Goal: Information Seeking & Learning: Learn about a topic

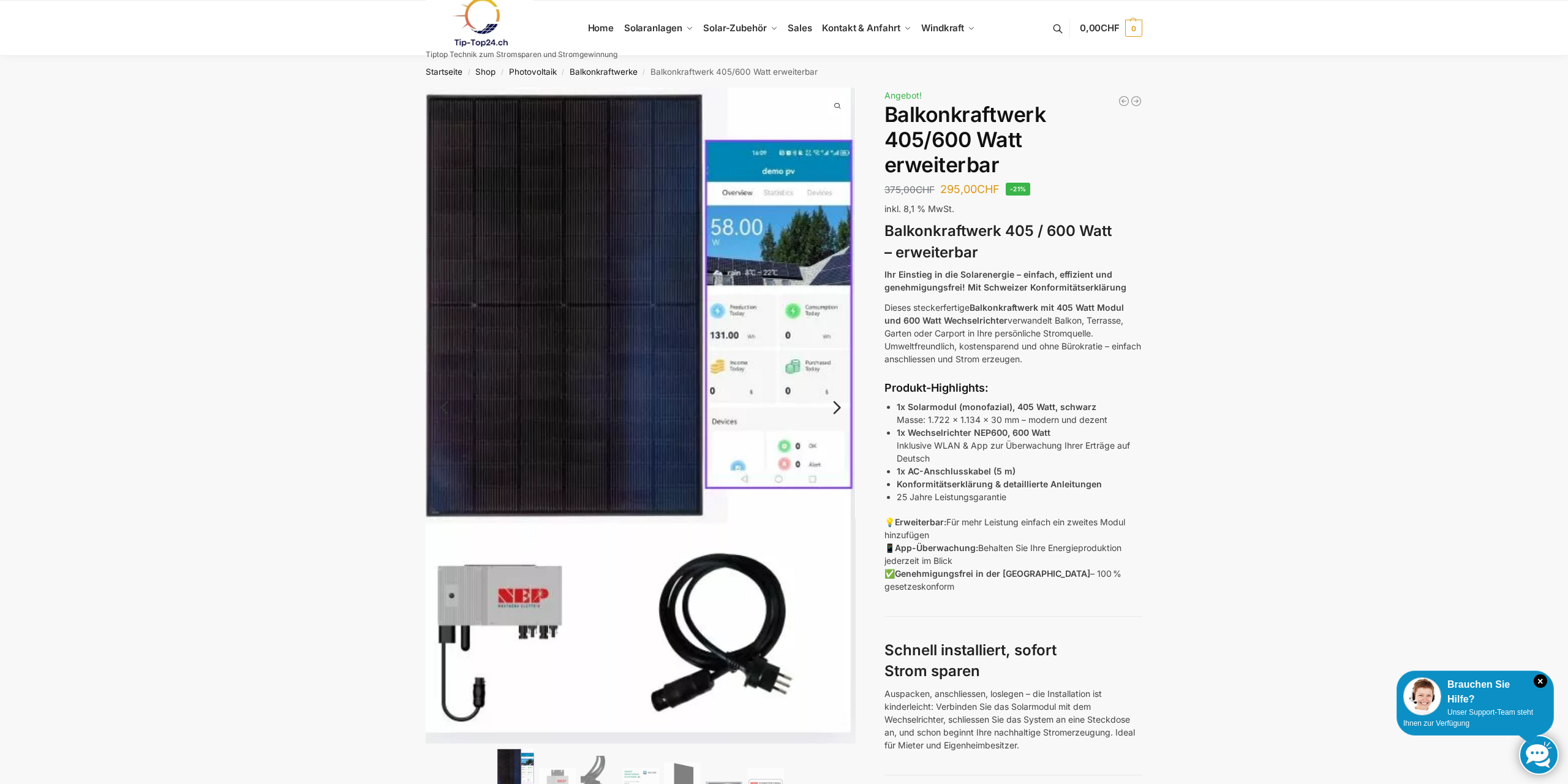
click at [843, 408] on link "Next" at bounding box center [835, 413] width 41 height 12
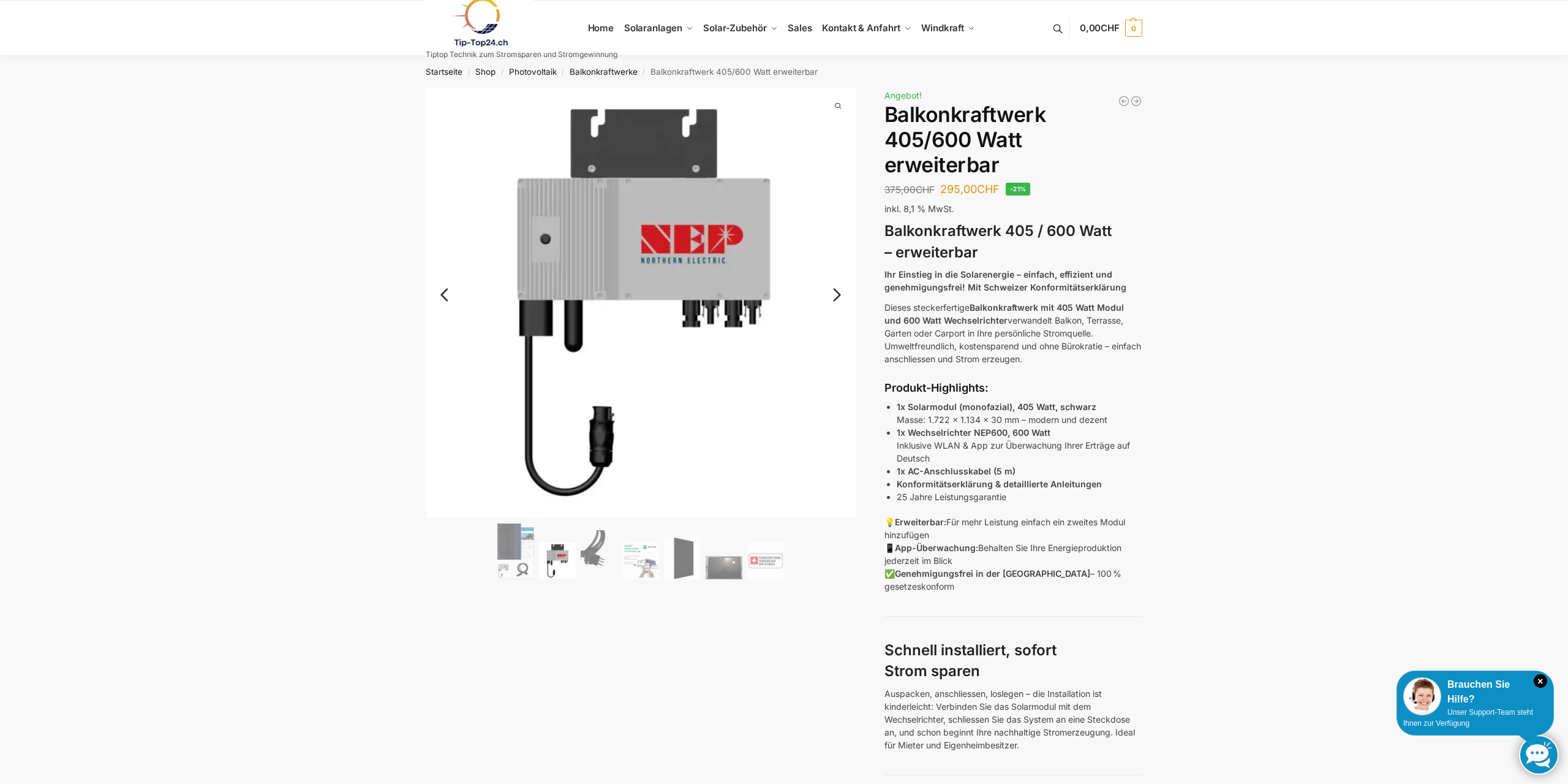
click at [834, 278] on img at bounding box center [641, 303] width 430 height 430
click at [826, 282] on img at bounding box center [641, 303] width 430 height 430
click at [834, 302] on link "Next" at bounding box center [835, 301] width 41 height 12
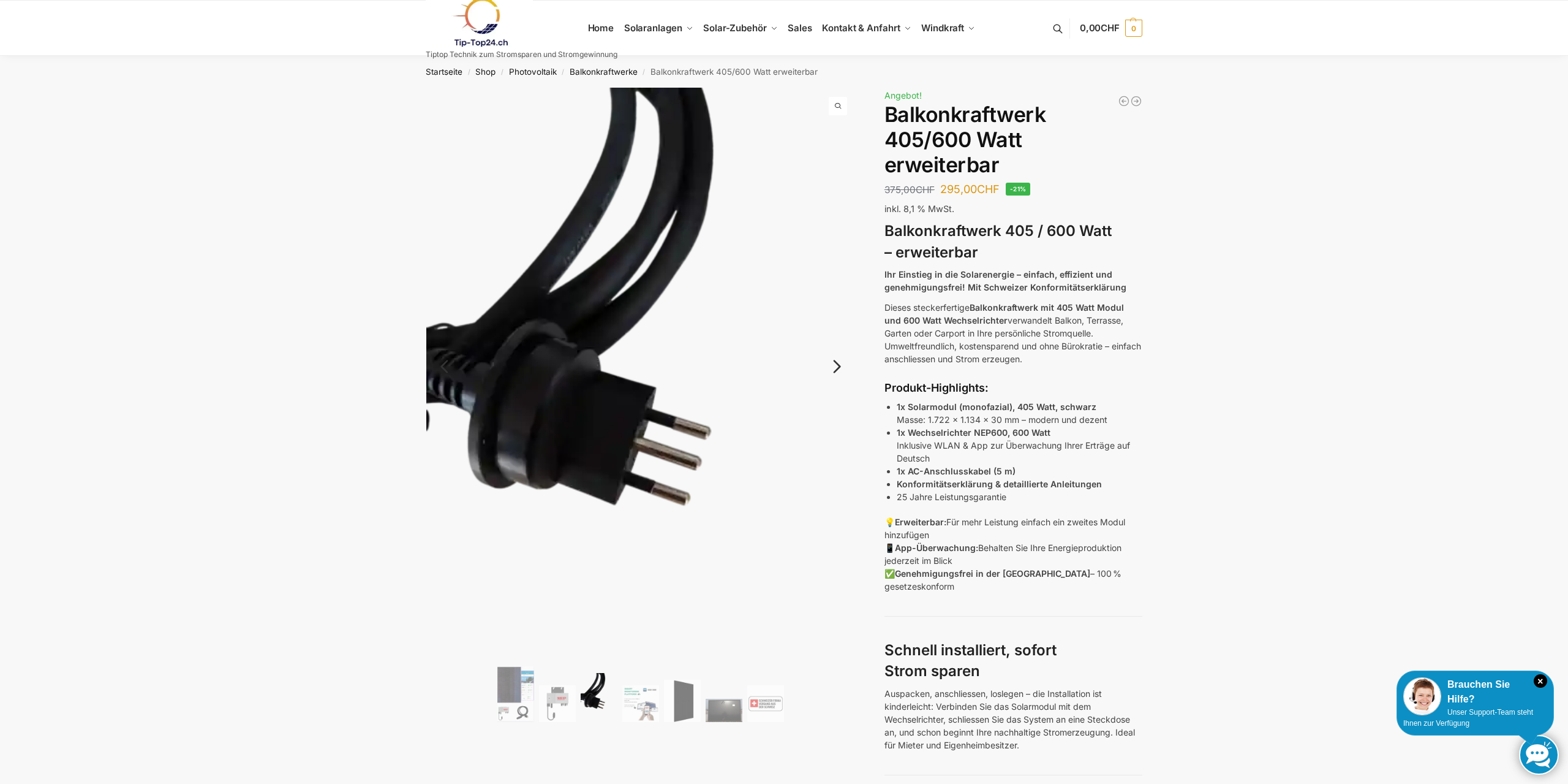
click at [834, 302] on img at bounding box center [641, 375] width 430 height 573
click at [829, 370] on link "Next" at bounding box center [835, 372] width 41 height 12
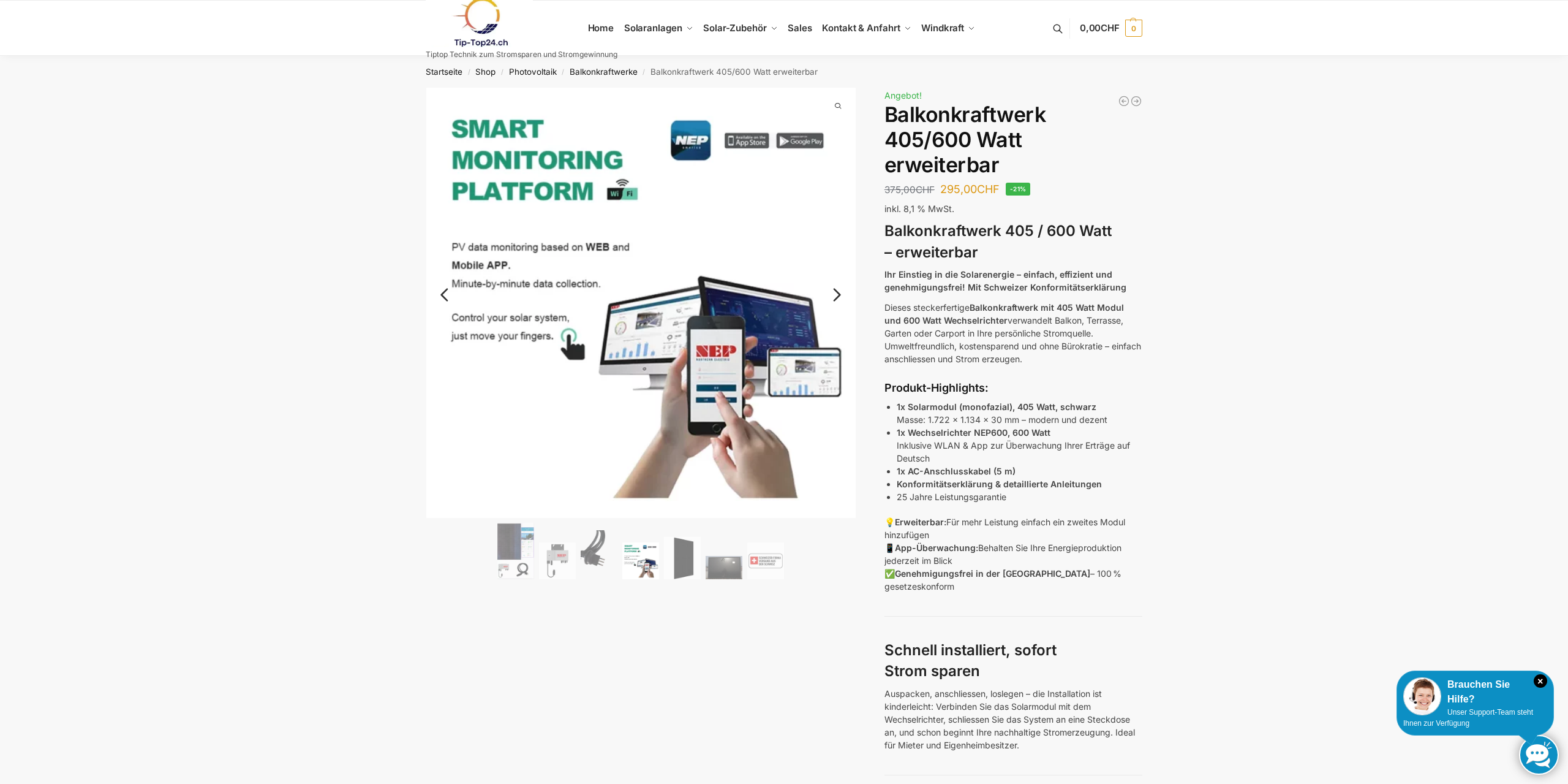
click at [839, 295] on link "Next" at bounding box center [835, 301] width 41 height 12
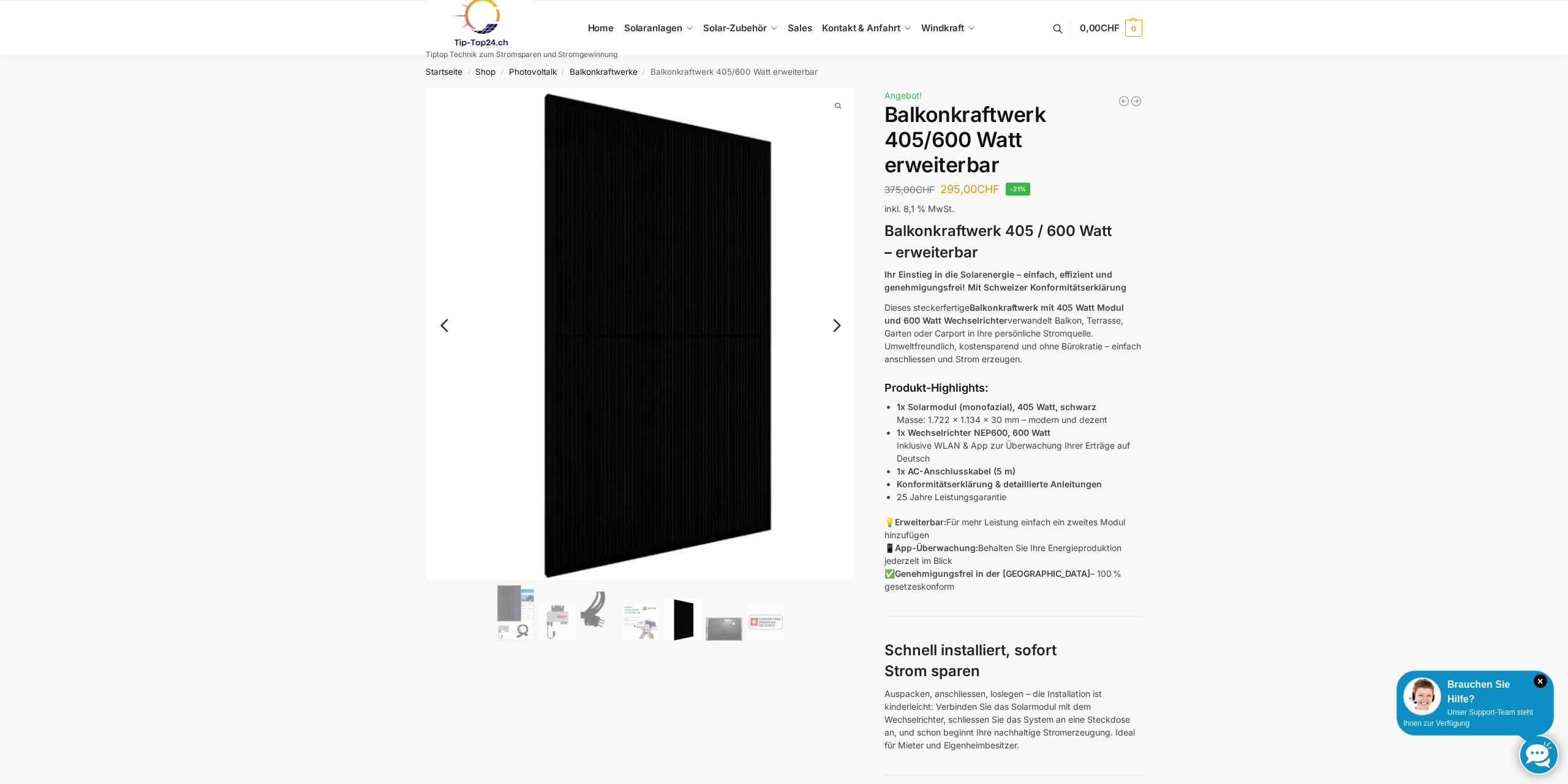
click at [839, 289] on img at bounding box center [641, 334] width 430 height 492
click at [830, 325] on link "Next" at bounding box center [835, 331] width 41 height 12
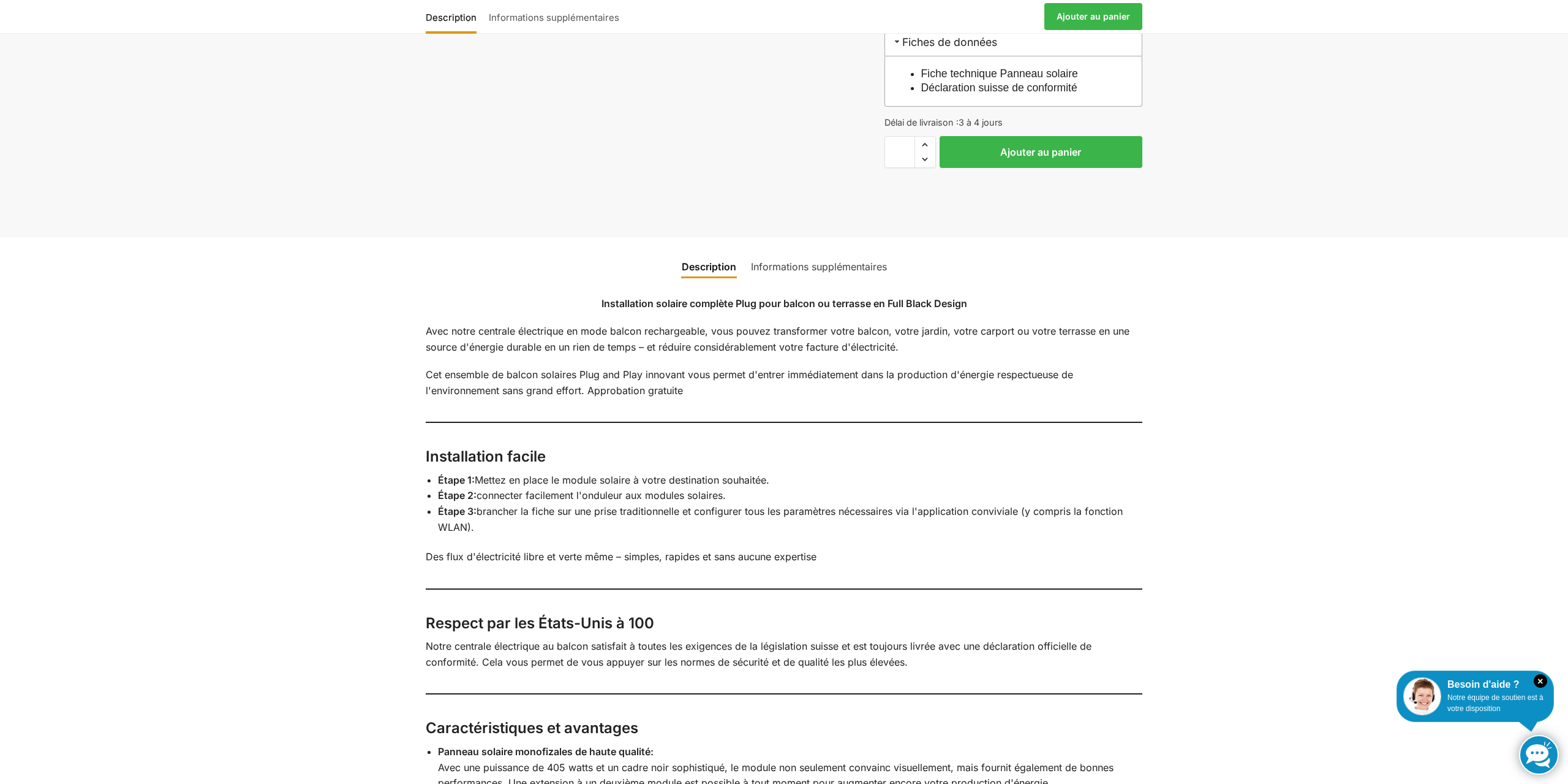
scroll to position [1313, 0]
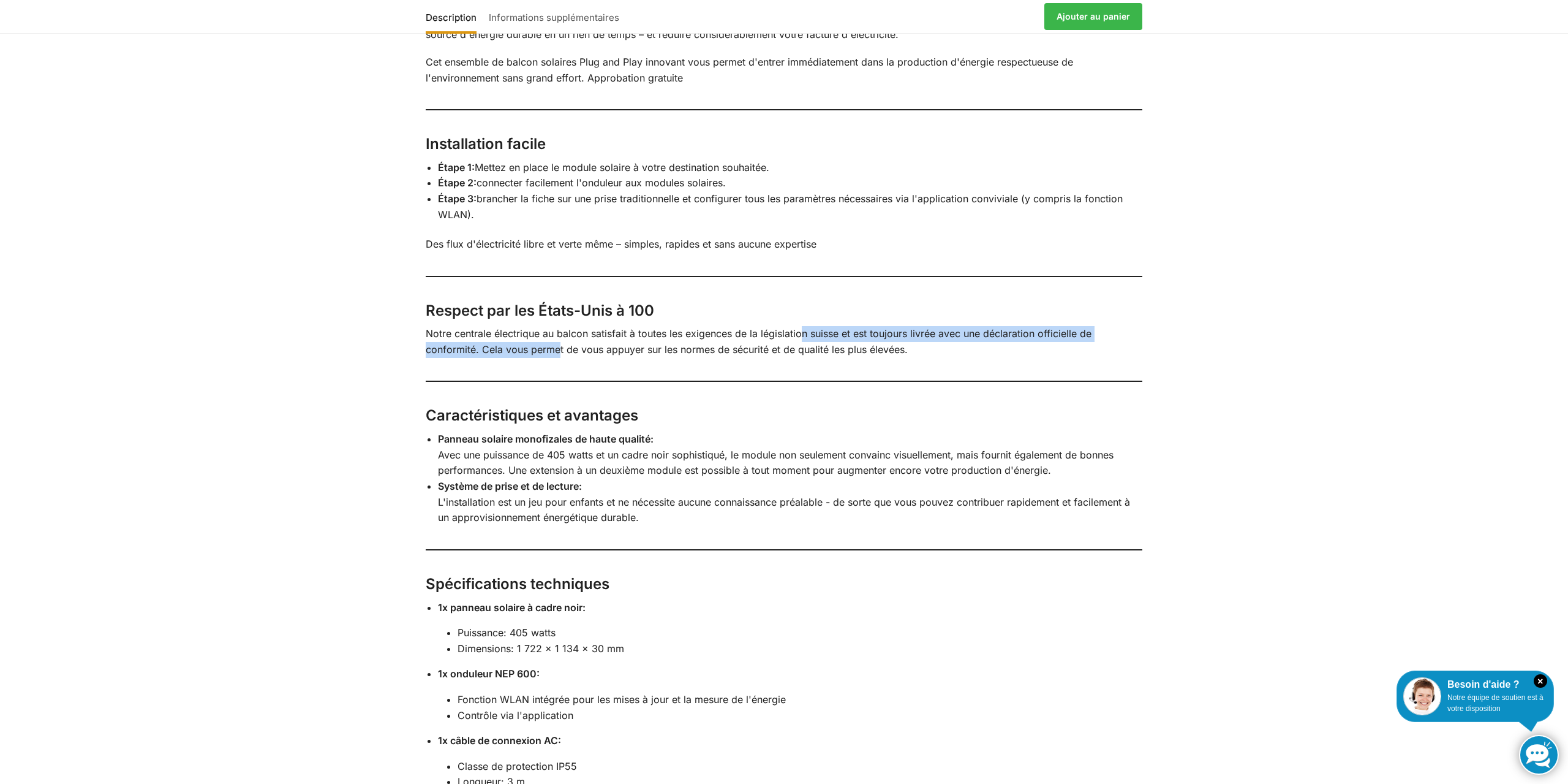
drag, startPoint x: 557, startPoint y: 336, endPoint x: 804, endPoint y: 327, distance: 247.2
click at [804, 327] on p "Notre centrale électrique au balcon satisfait à toutes les exigences de la légi…" at bounding box center [784, 341] width 717 height 31
click at [693, 340] on p "Notre centrale électrique au balcon satisfait à toutes les exigences de la légi…" at bounding box center [784, 341] width 717 height 31
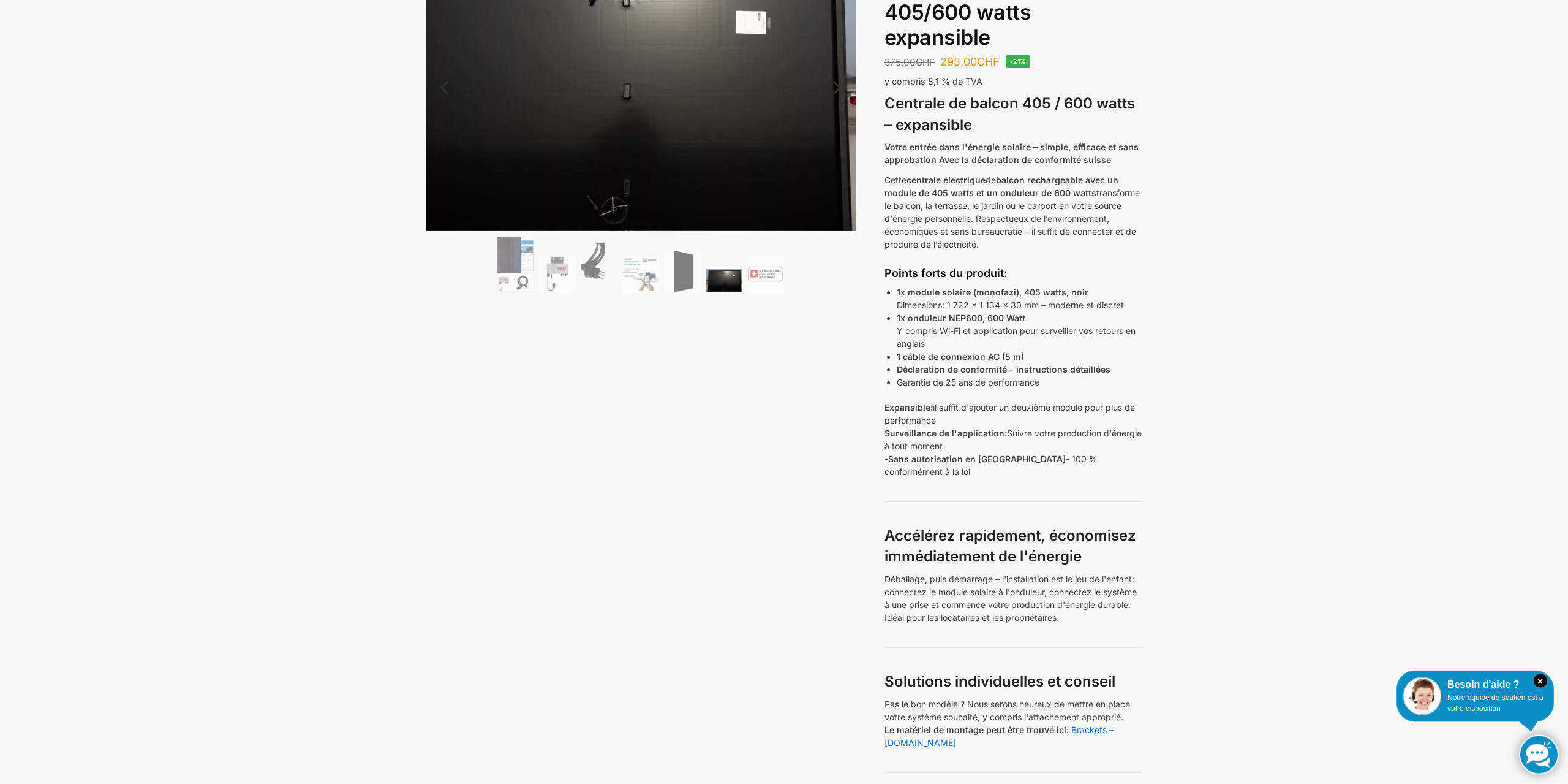
scroll to position [0, 0]
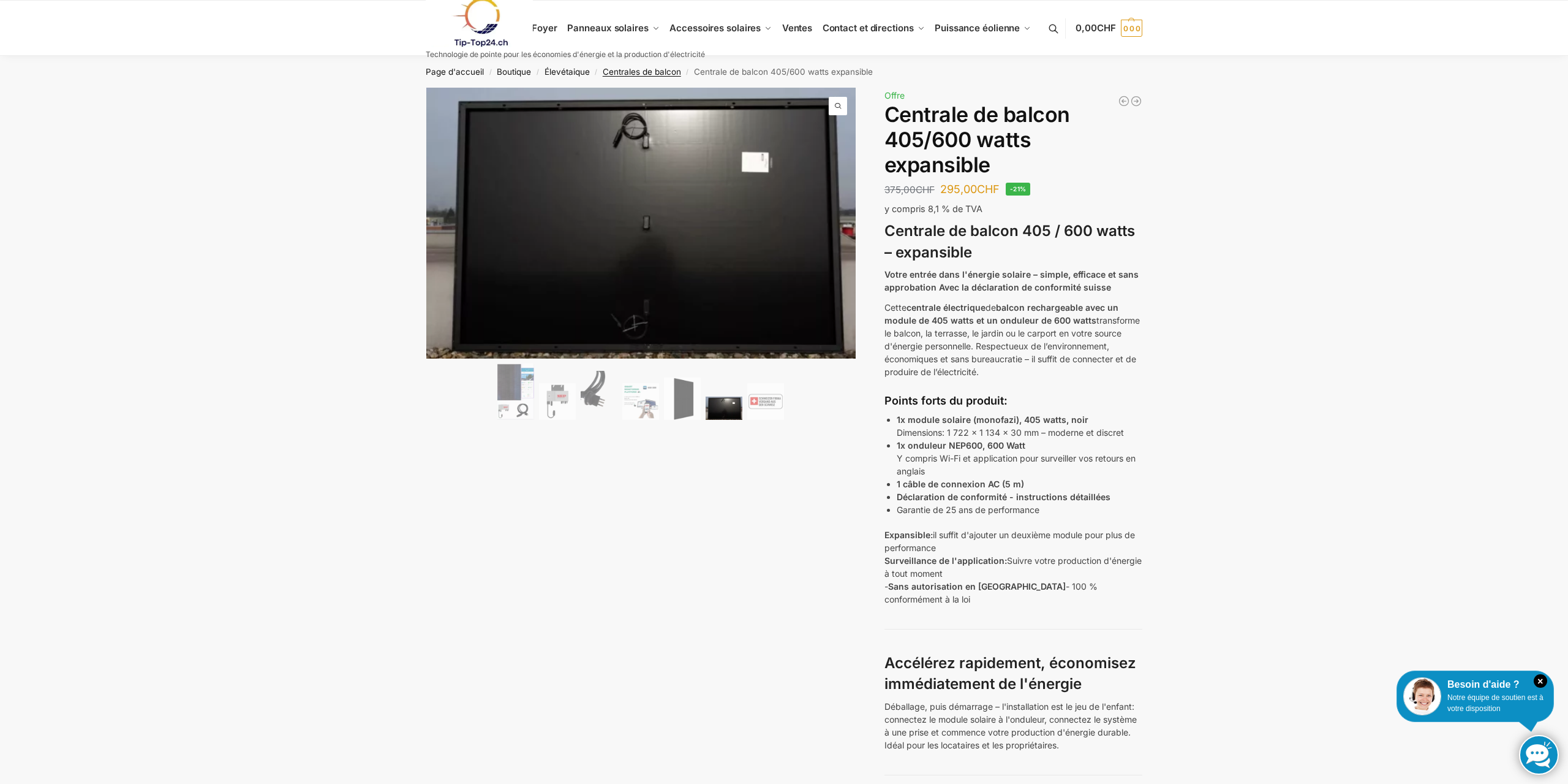
click at [646, 74] on link "Centrales de balcon" at bounding box center [642, 72] width 78 height 9
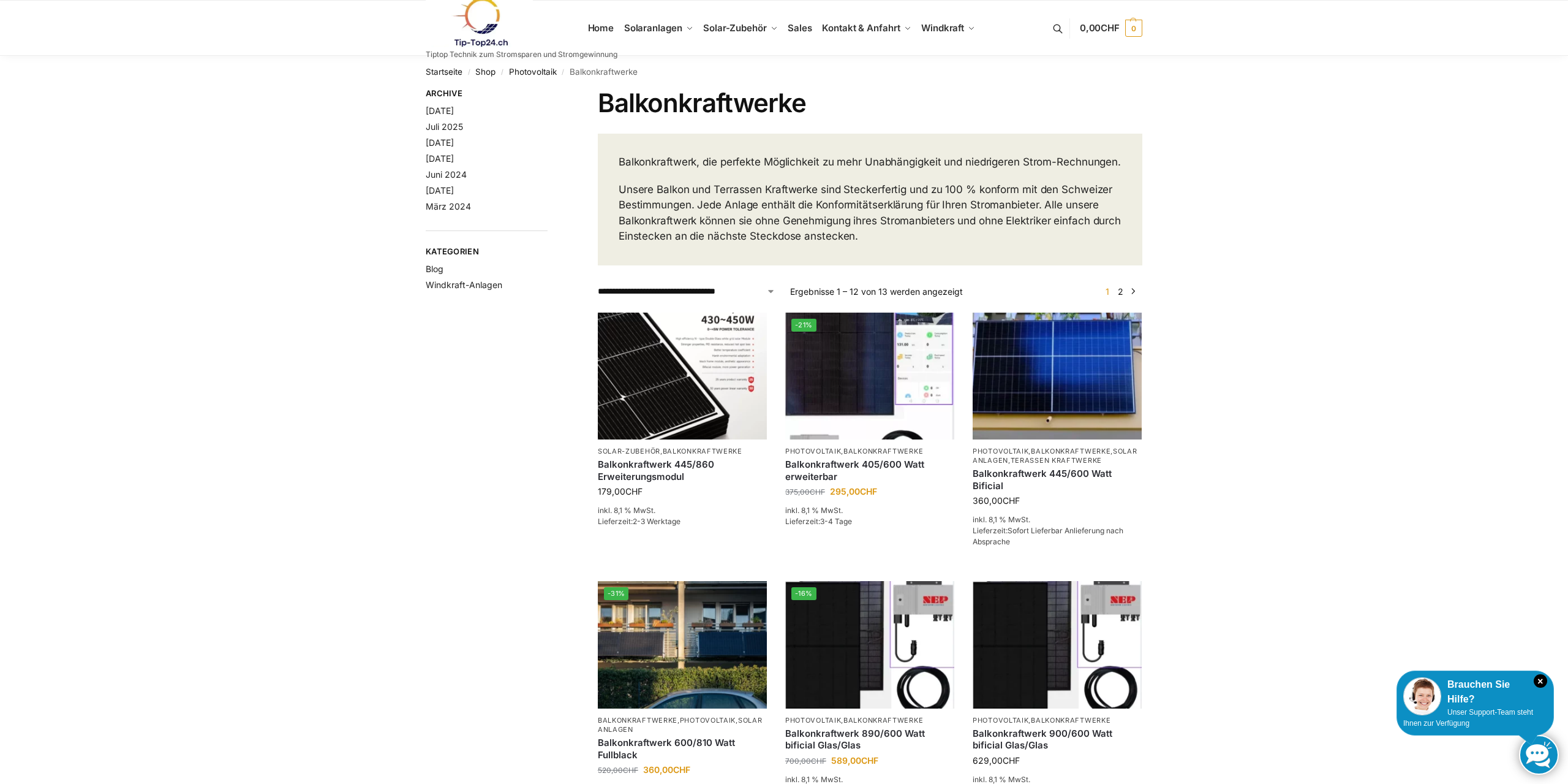
click at [598, 285] on select "**********" at bounding box center [686, 291] width 178 height 13
click option "**********" at bounding box center [0, 0] width 0 height 0
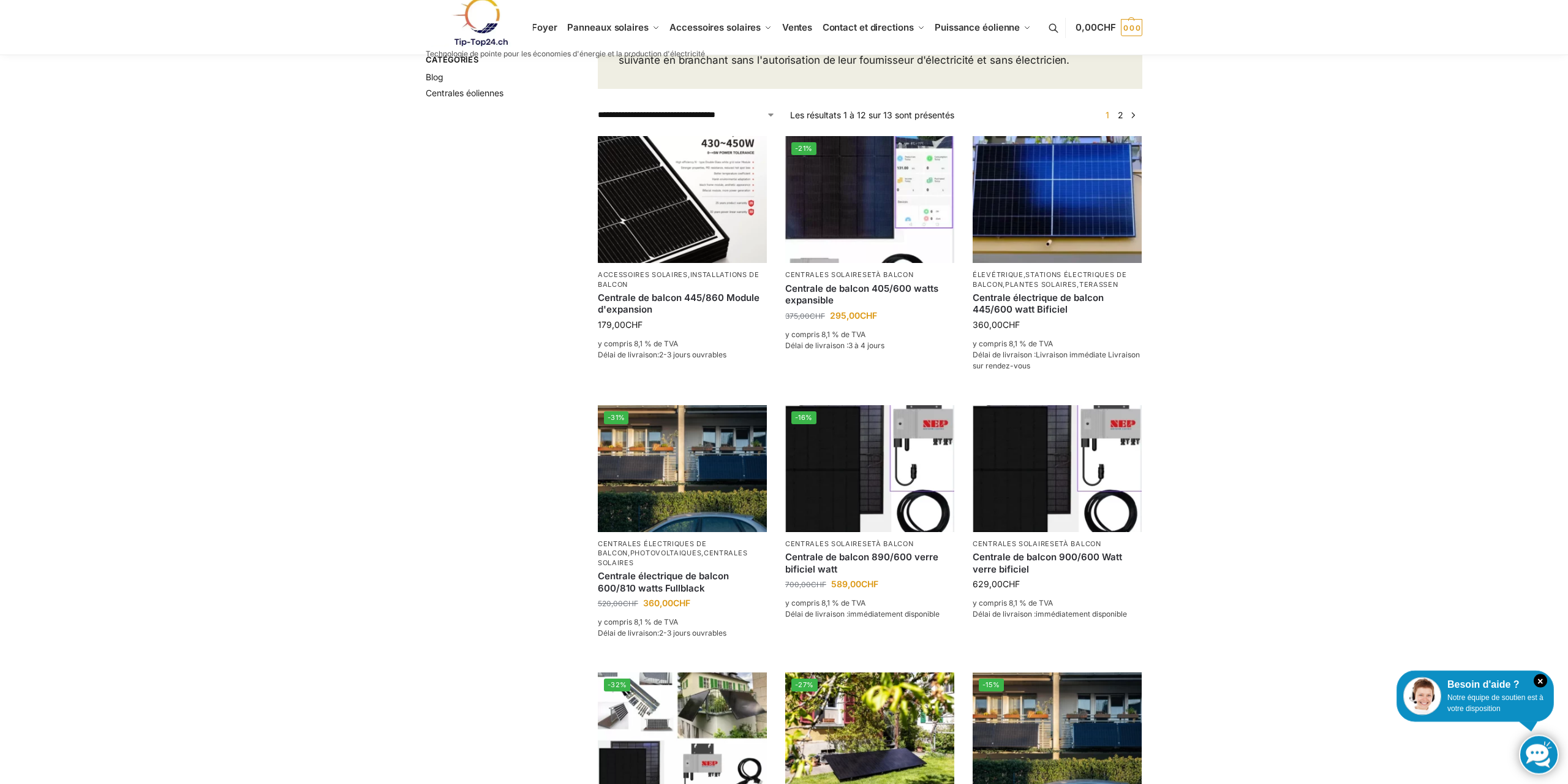
scroll to position [250, 0]
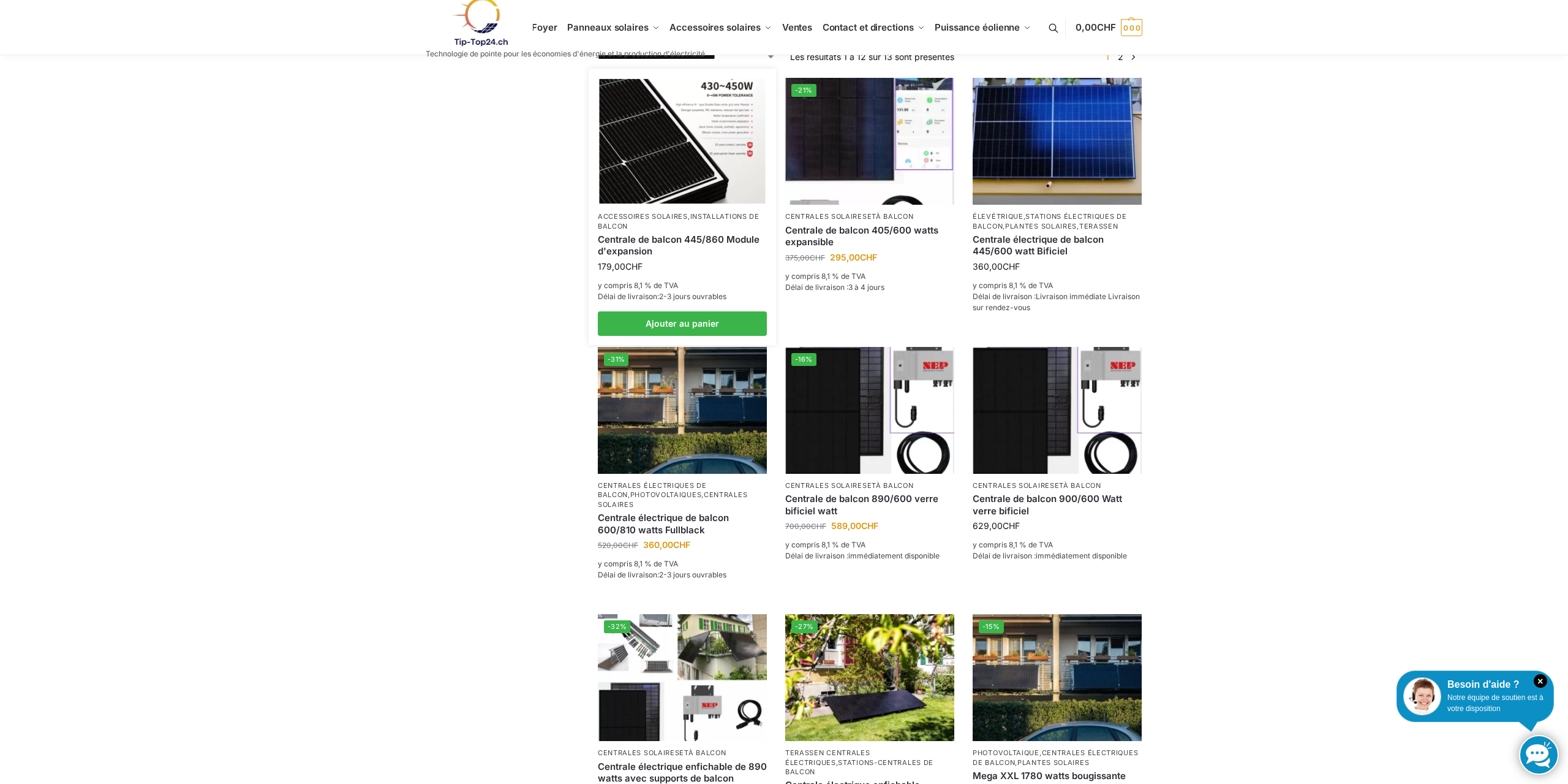
click at [720, 192] on img at bounding box center [682, 141] width 166 height 125
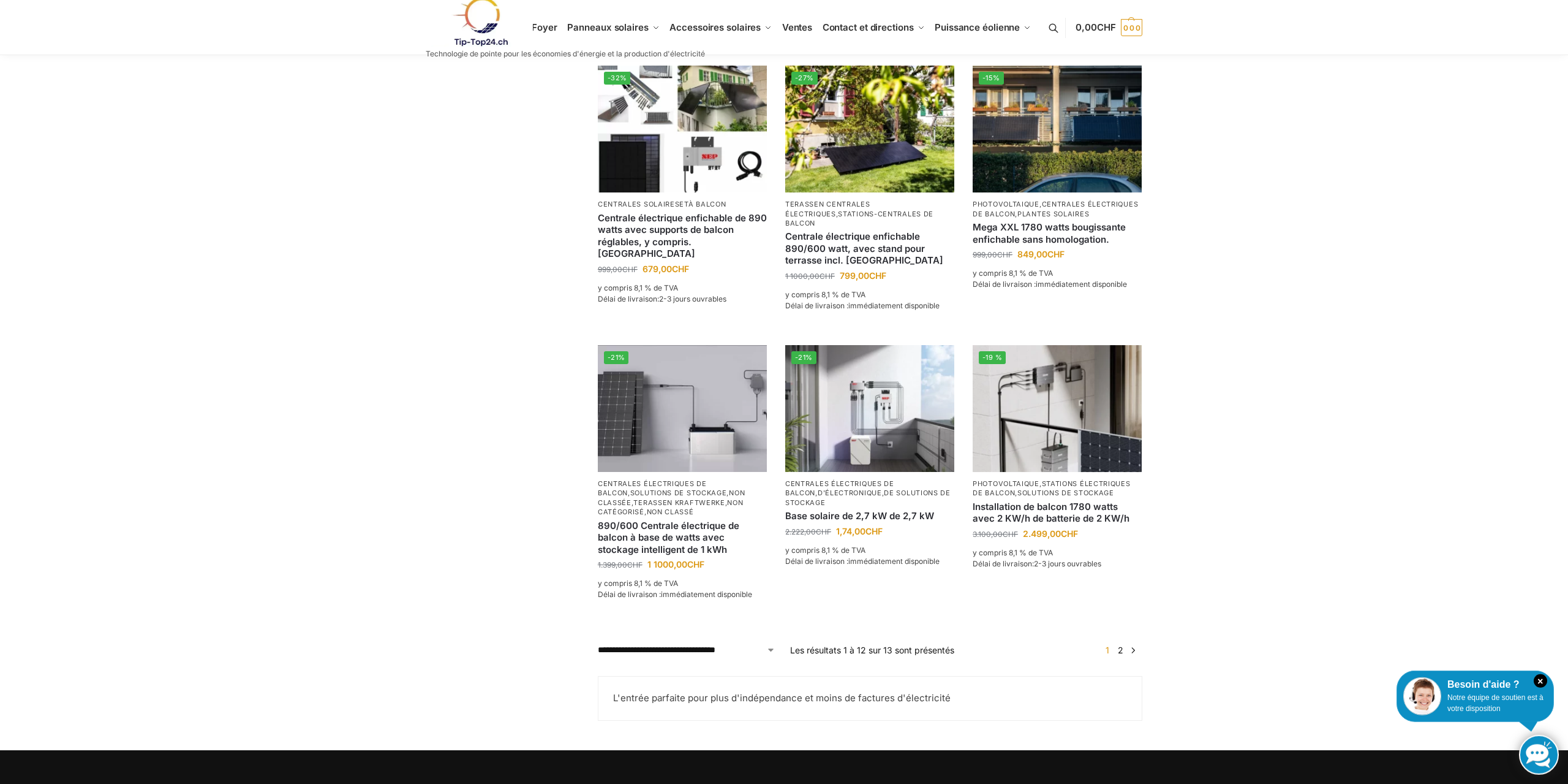
scroll to position [812, 0]
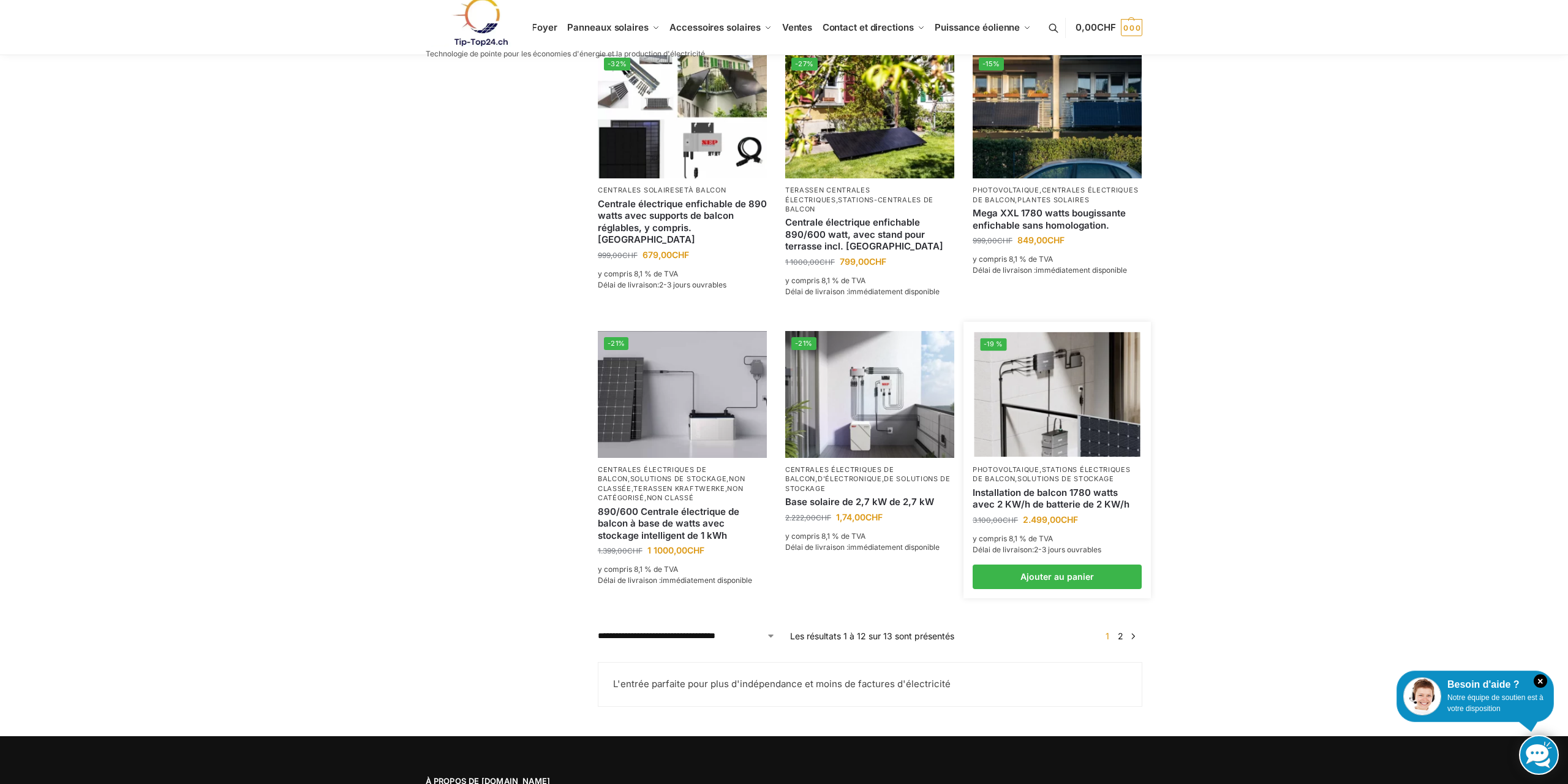
click at [987, 364] on img at bounding box center [1058, 394] width 166 height 125
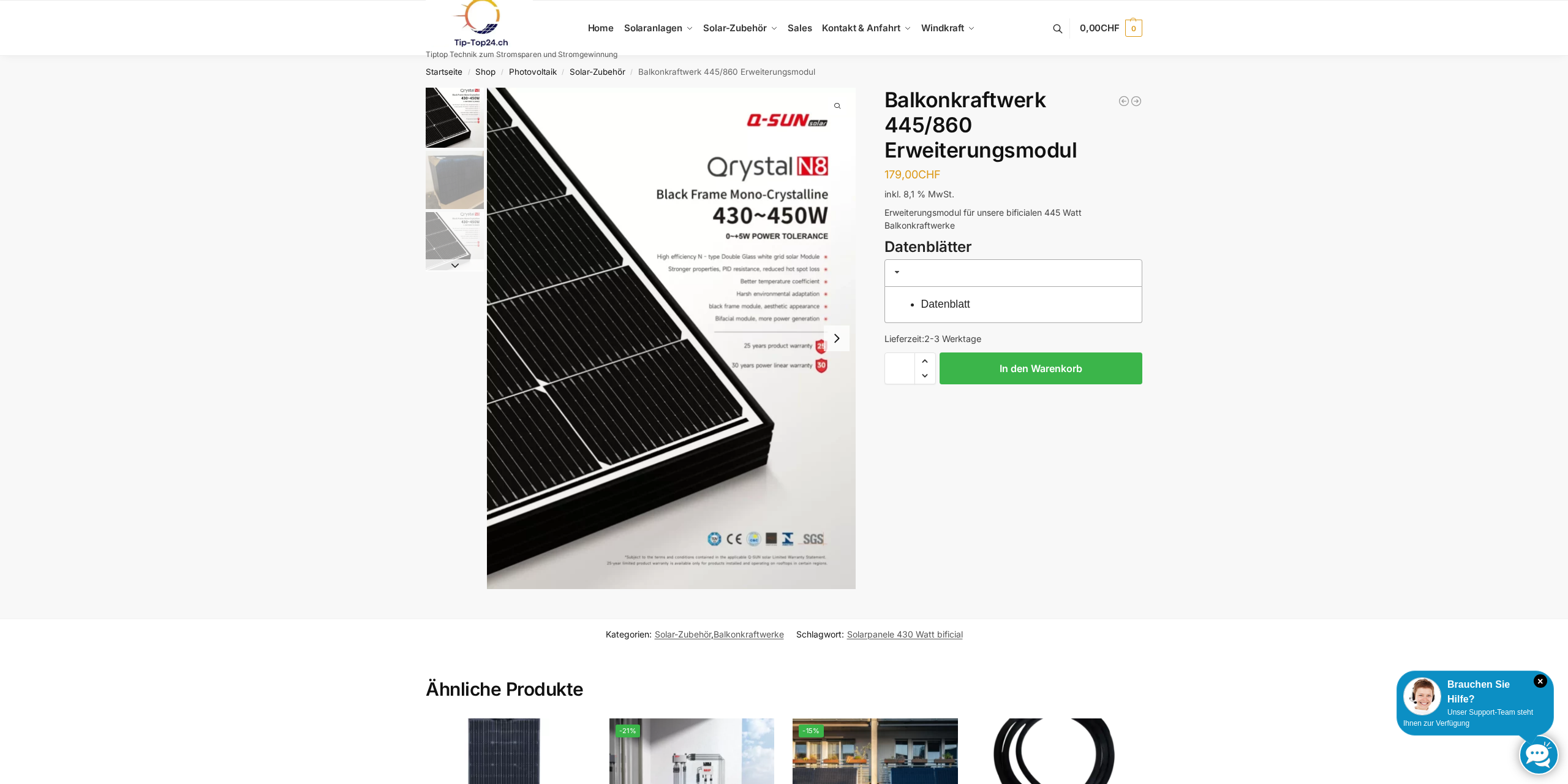
click at [459, 184] on img "2 / 3" at bounding box center [455, 180] width 58 height 58
click at [453, 182] on img "2 / 3" at bounding box center [455, 180] width 58 height 58
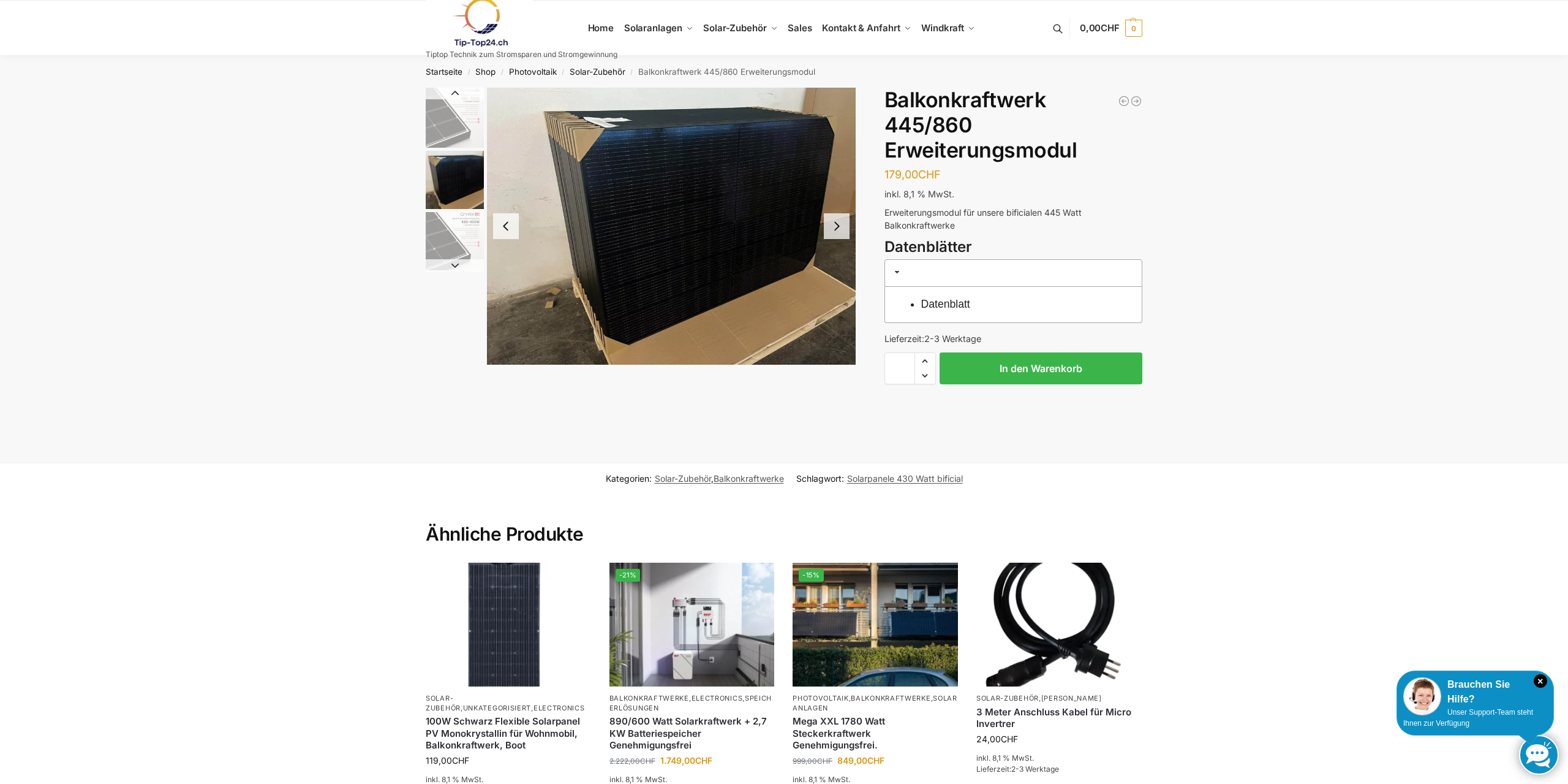
click at [468, 248] on img "3 / 3" at bounding box center [455, 241] width 58 height 58
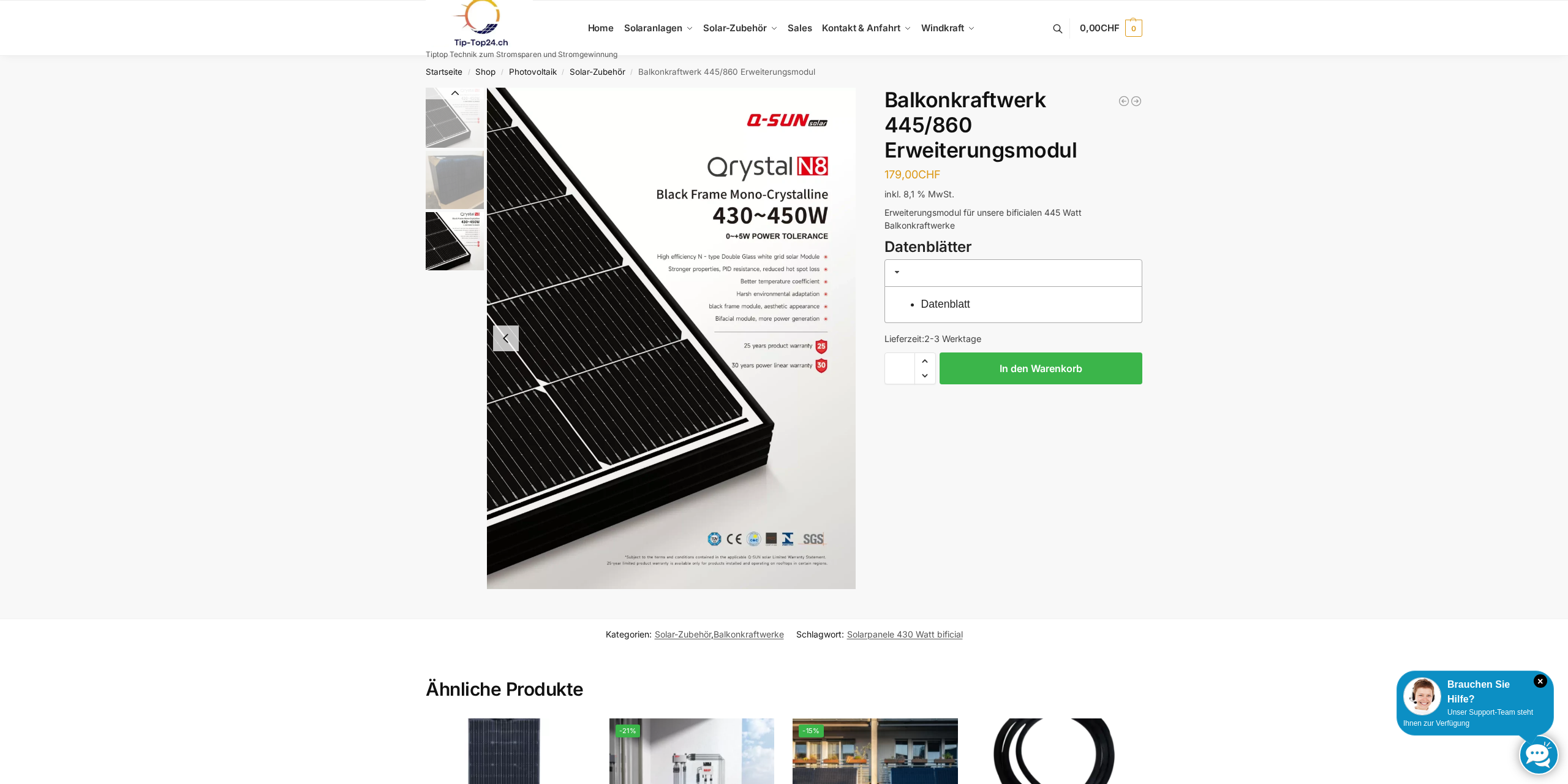
click at [470, 113] on img "1 / 3" at bounding box center [455, 118] width 58 height 60
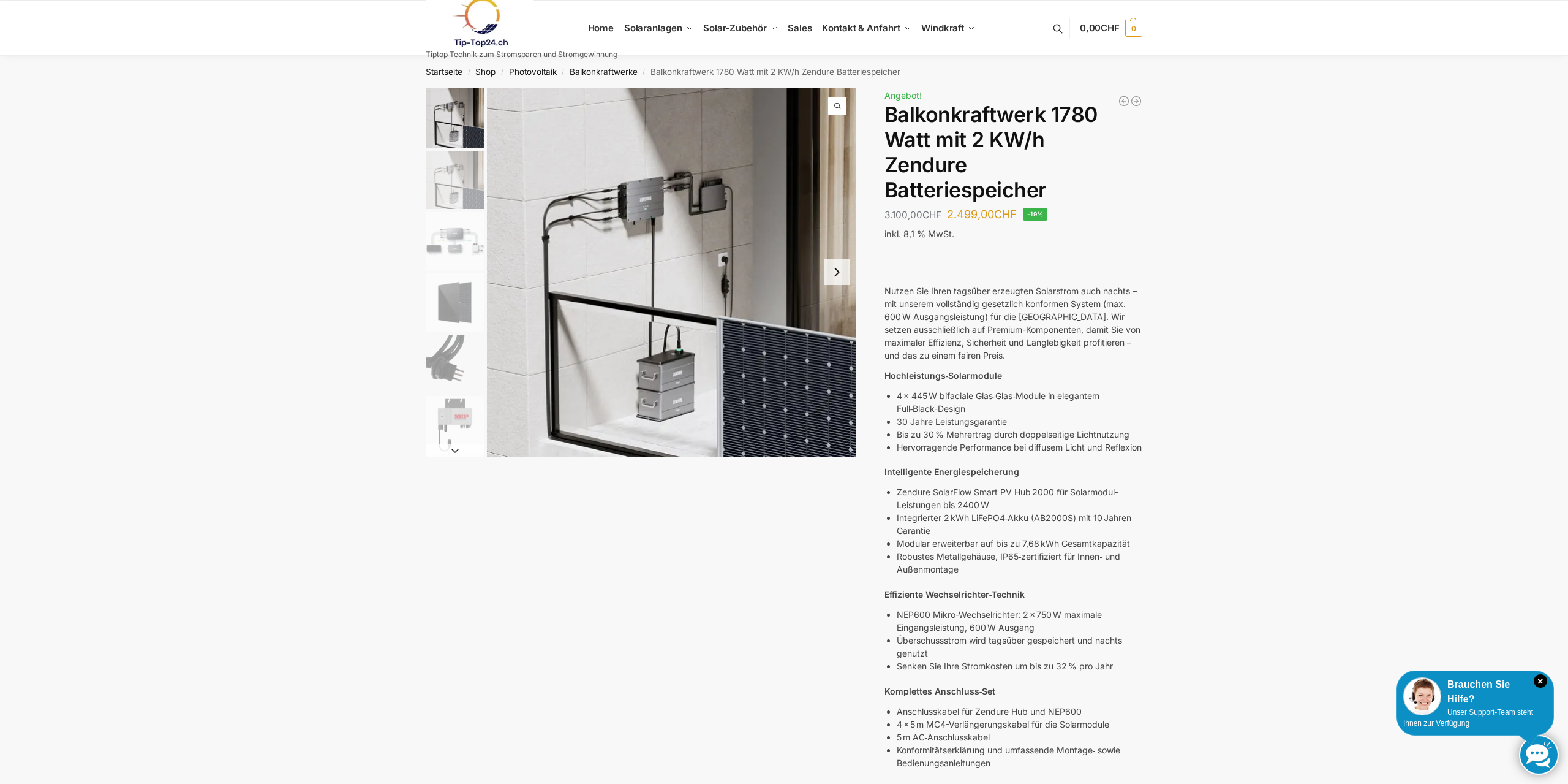
click at [451, 421] on img "6 / 7" at bounding box center [455, 425] width 58 height 58
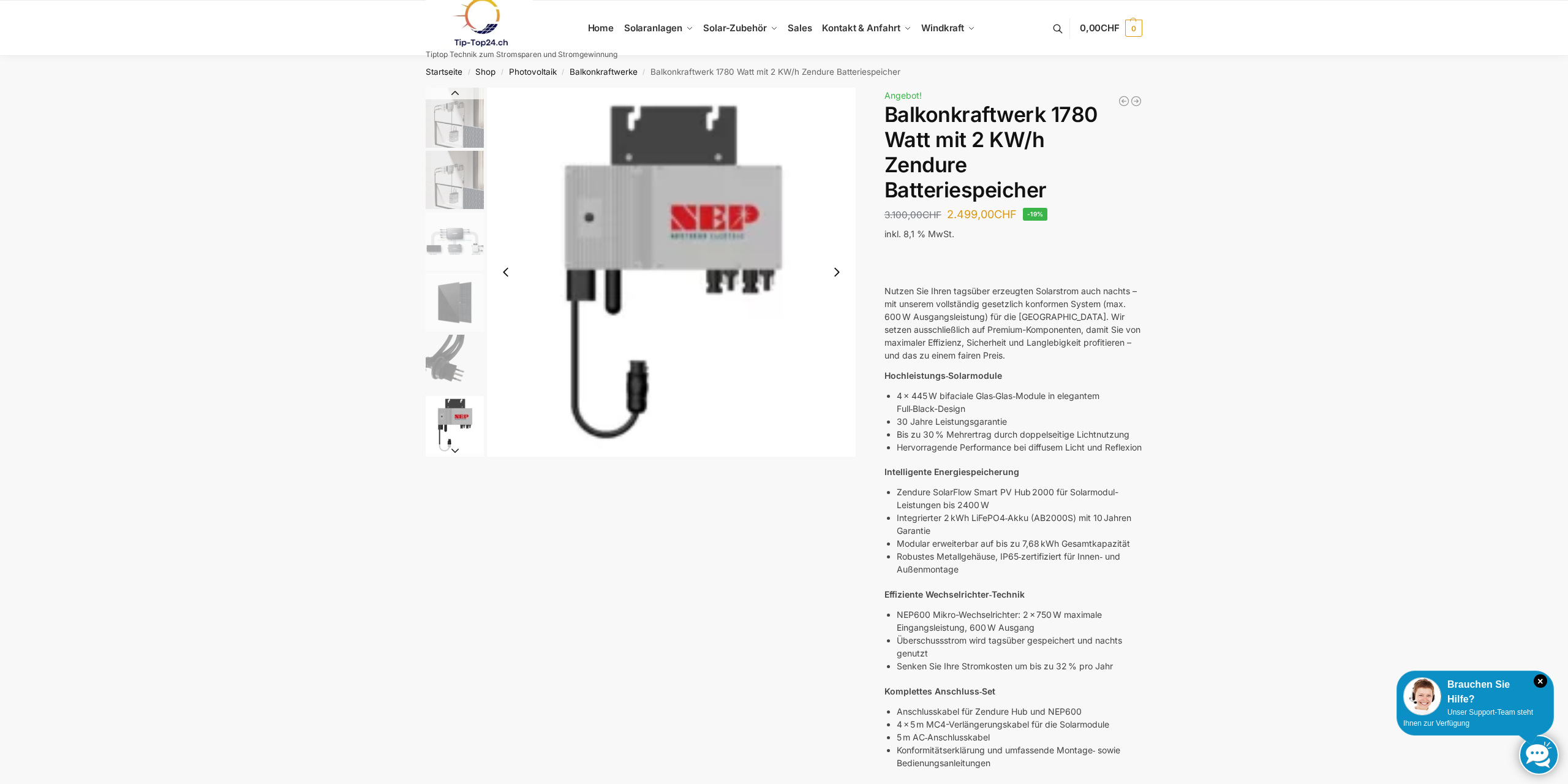
click at [448, 171] on img "2 / 7" at bounding box center [455, 180] width 58 height 58
